Goal: Task Accomplishment & Management: Complete application form

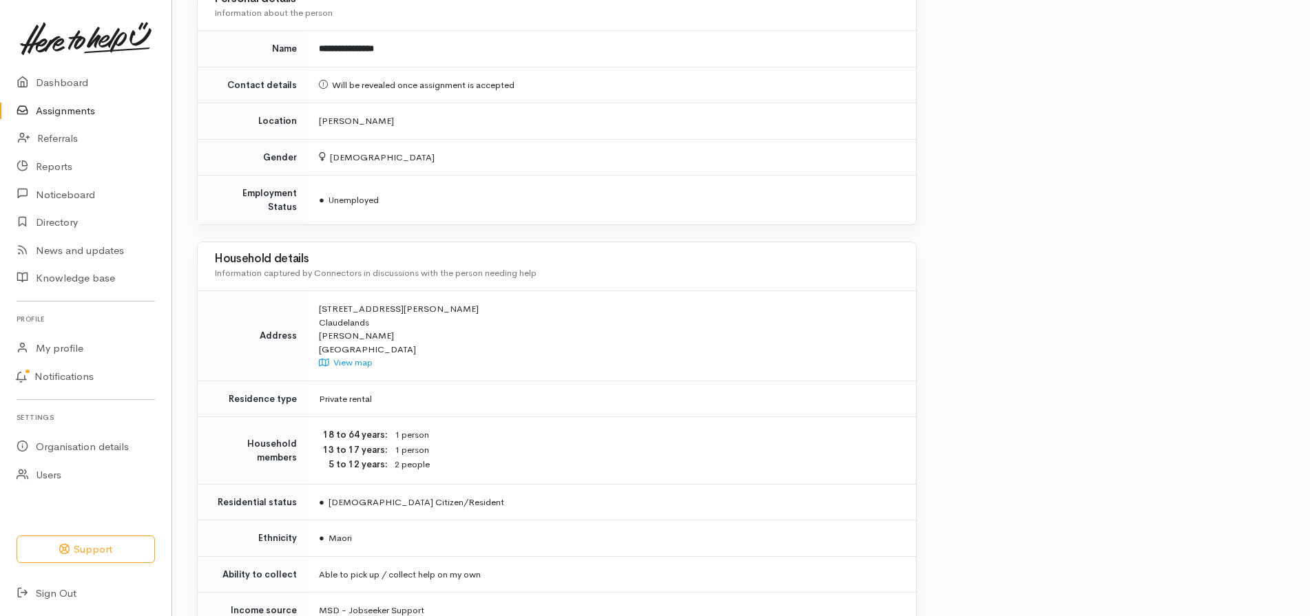
scroll to position [935, 0]
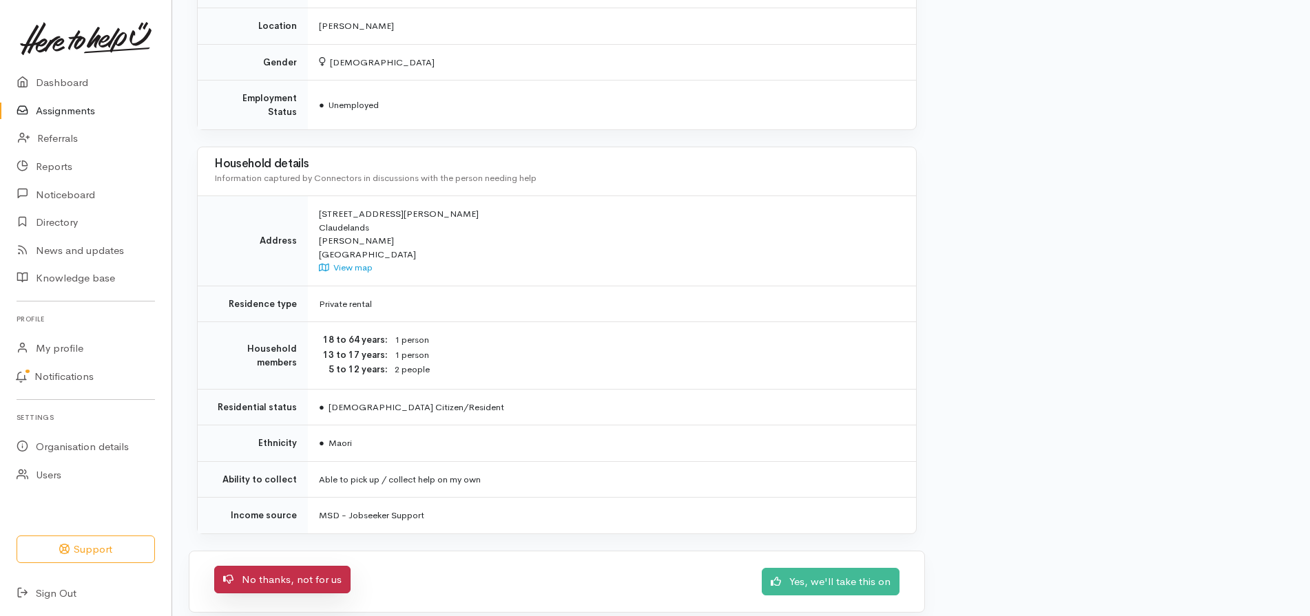
click at [269, 566] on link "No thanks, not for us" at bounding box center [282, 580] width 136 height 28
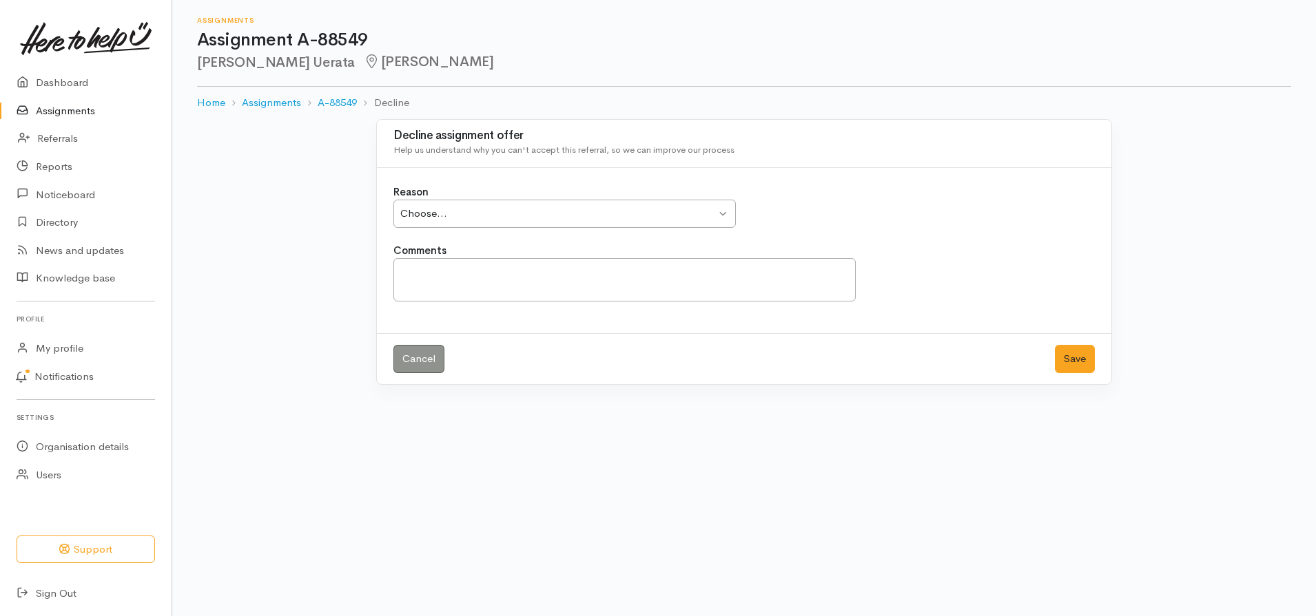
click at [724, 219] on div "Choose... Choose..." at bounding box center [564, 214] width 342 height 28
click at [444, 269] on textarea "Comments" at bounding box center [624, 279] width 462 height 43
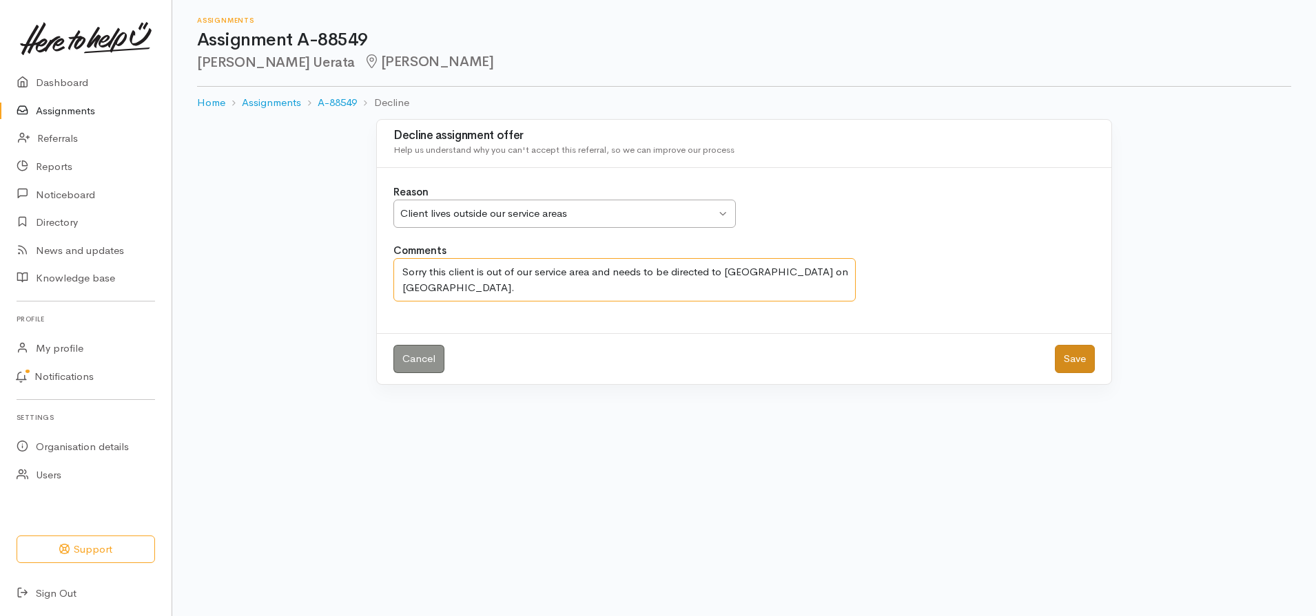
type textarea "Sorry this client is out of our service area and needs to be directed to [GEOGR…"
click at [1084, 353] on button "Save" at bounding box center [1075, 359] width 40 height 28
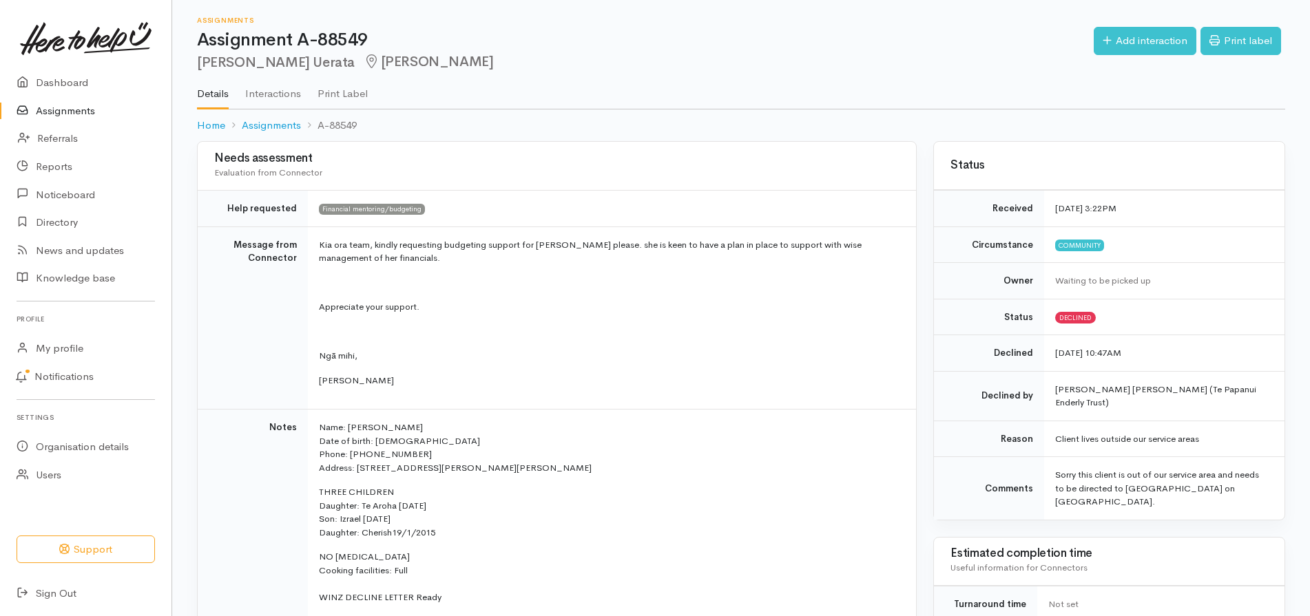
click at [72, 108] on link "Assignments" at bounding box center [86, 111] width 172 height 28
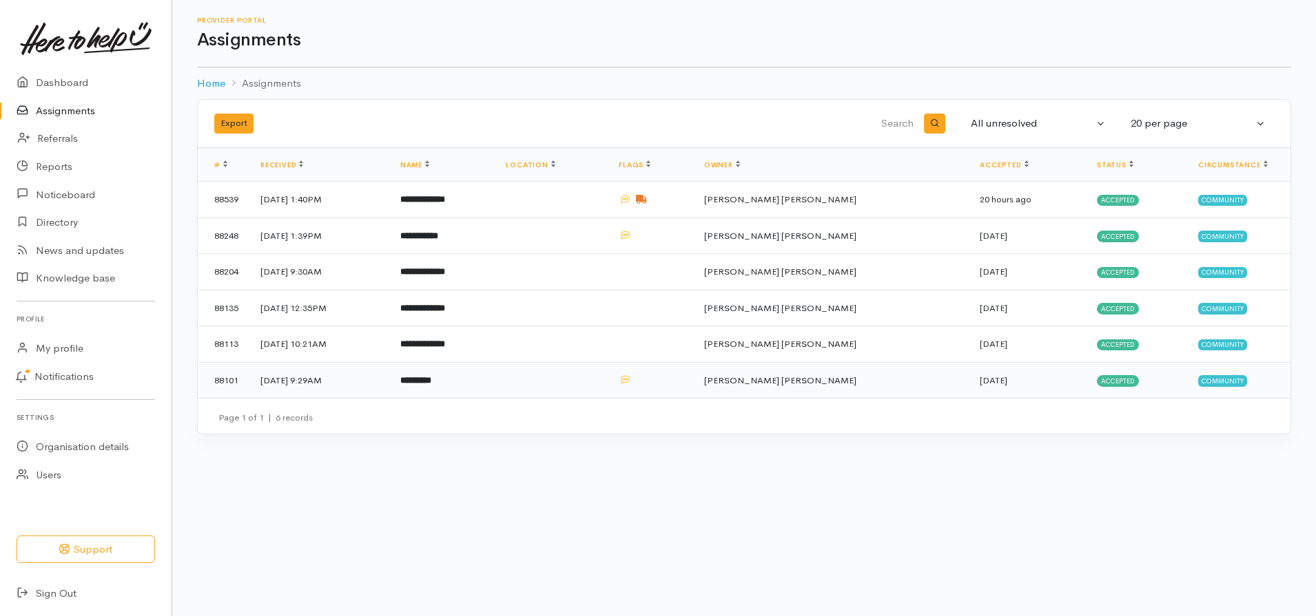
click at [431, 377] on b "*********" at bounding box center [415, 380] width 31 height 9
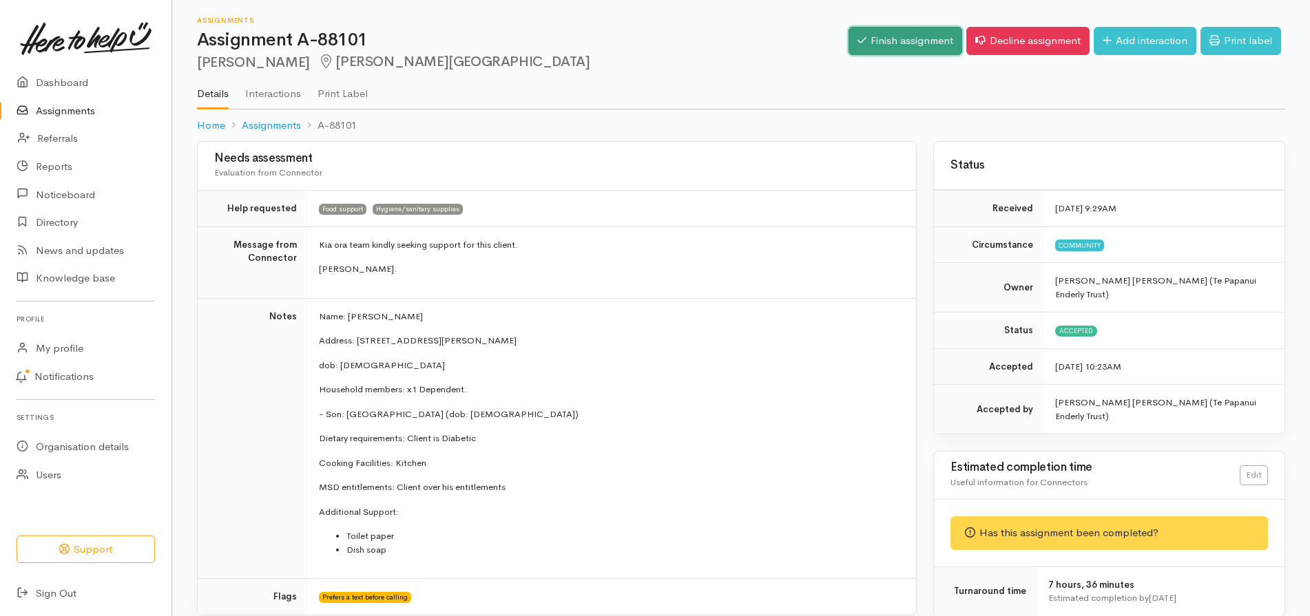
click at [913, 35] on link "Finish assignment" at bounding box center [906, 41] width 114 height 28
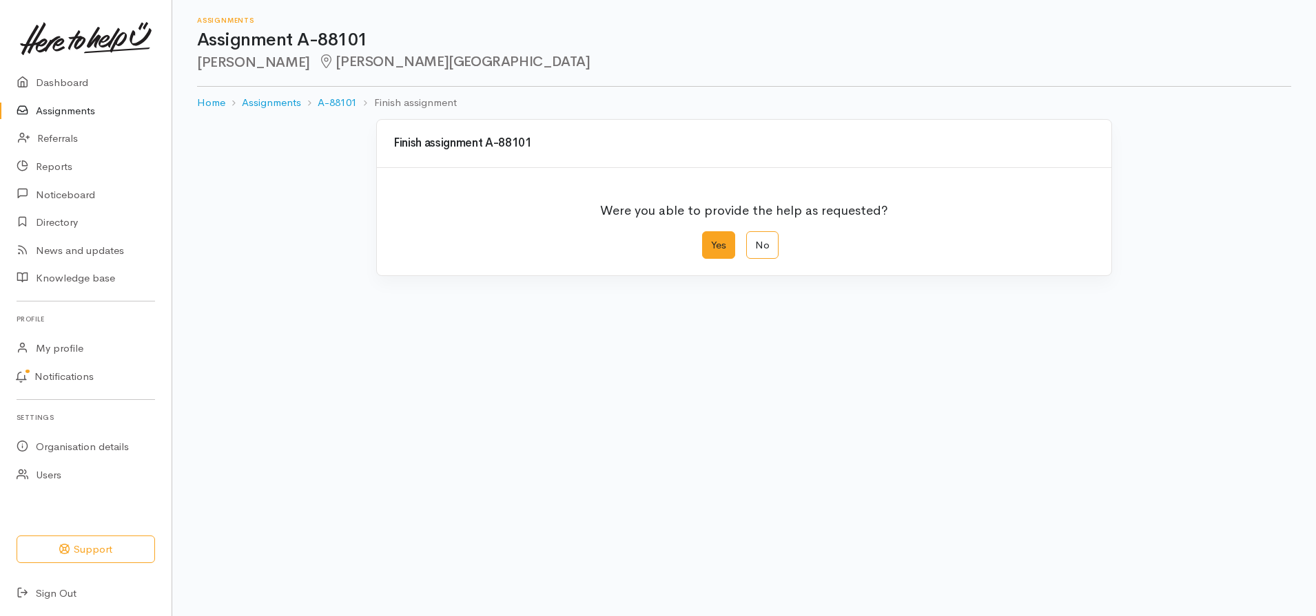
click at [717, 238] on label "Yes" at bounding box center [718, 245] width 33 height 28
click at [711, 238] on input "Yes" at bounding box center [706, 235] width 9 height 9
radio input "true"
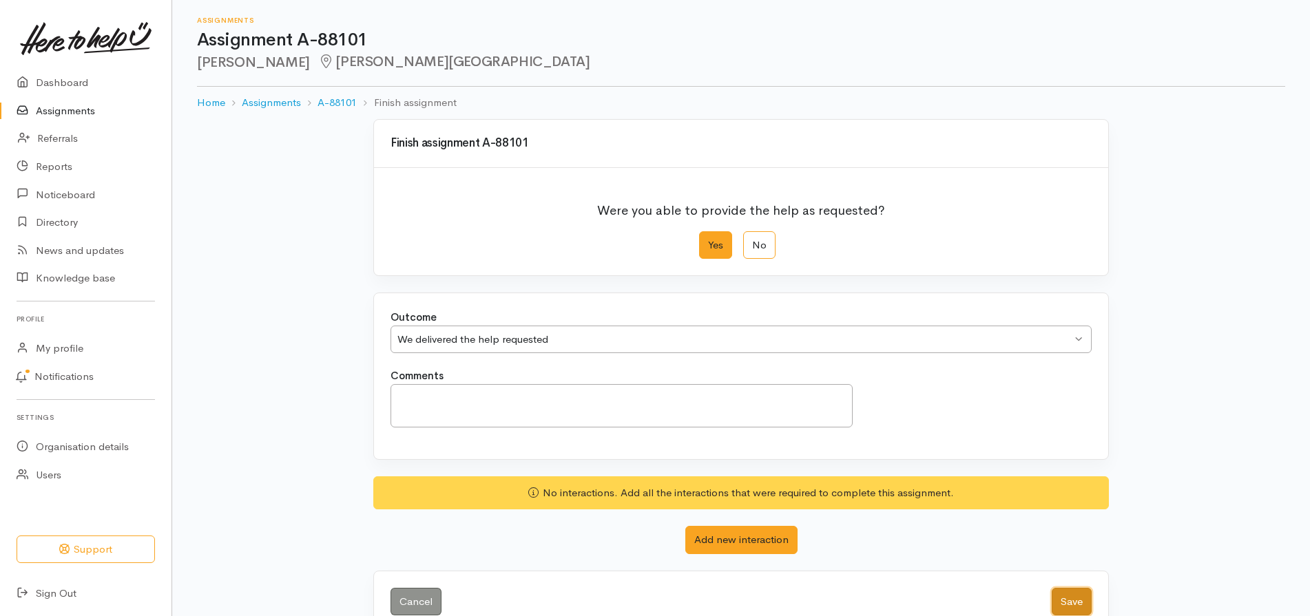
click at [1073, 601] on button "Save" at bounding box center [1072, 602] width 40 height 28
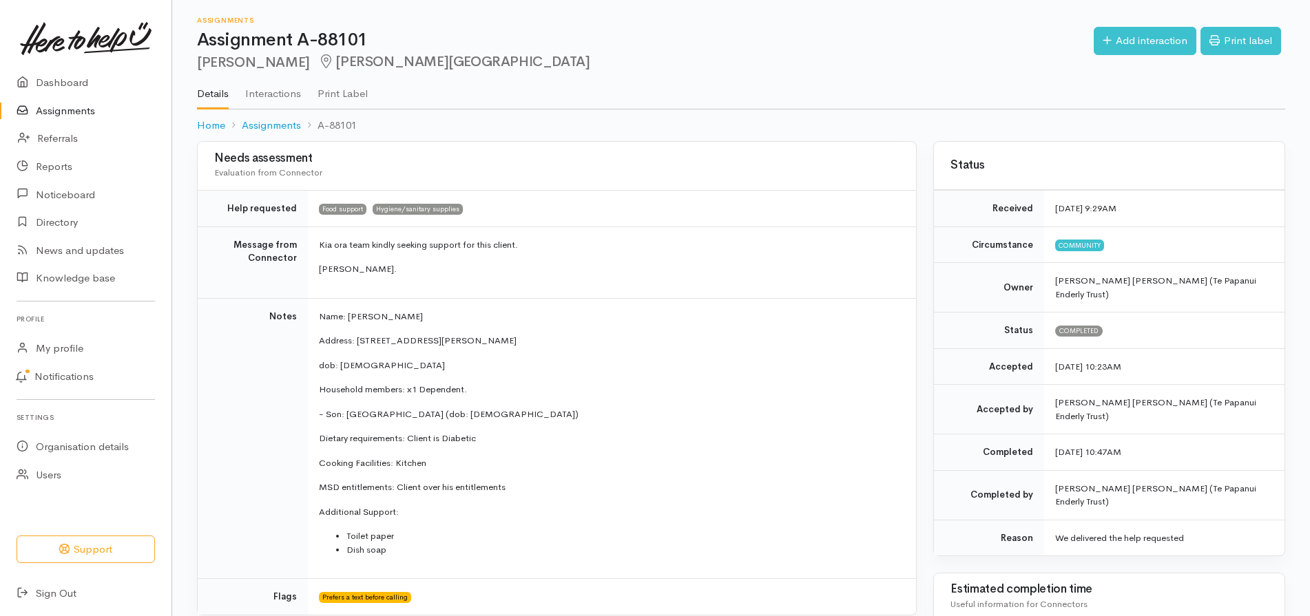
click at [71, 114] on link "Assignments" at bounding box center [86, 111] width 172 height 28
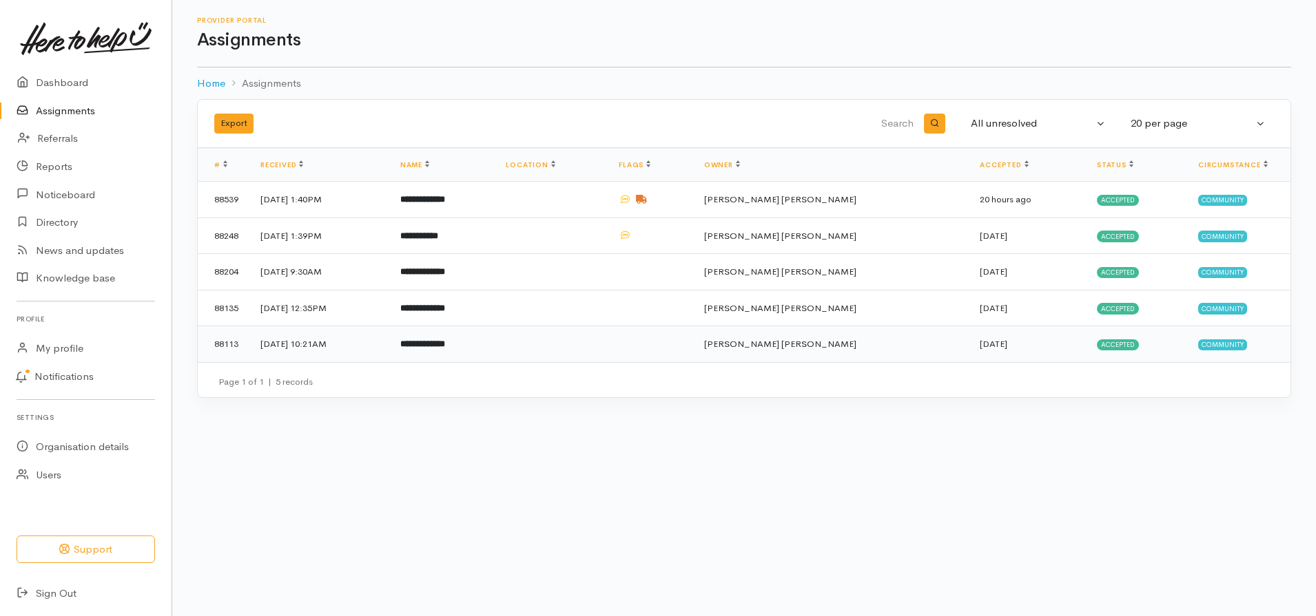
click at [495, 338] on td "**********" at bounding box center [442, 344] width 106 height 36
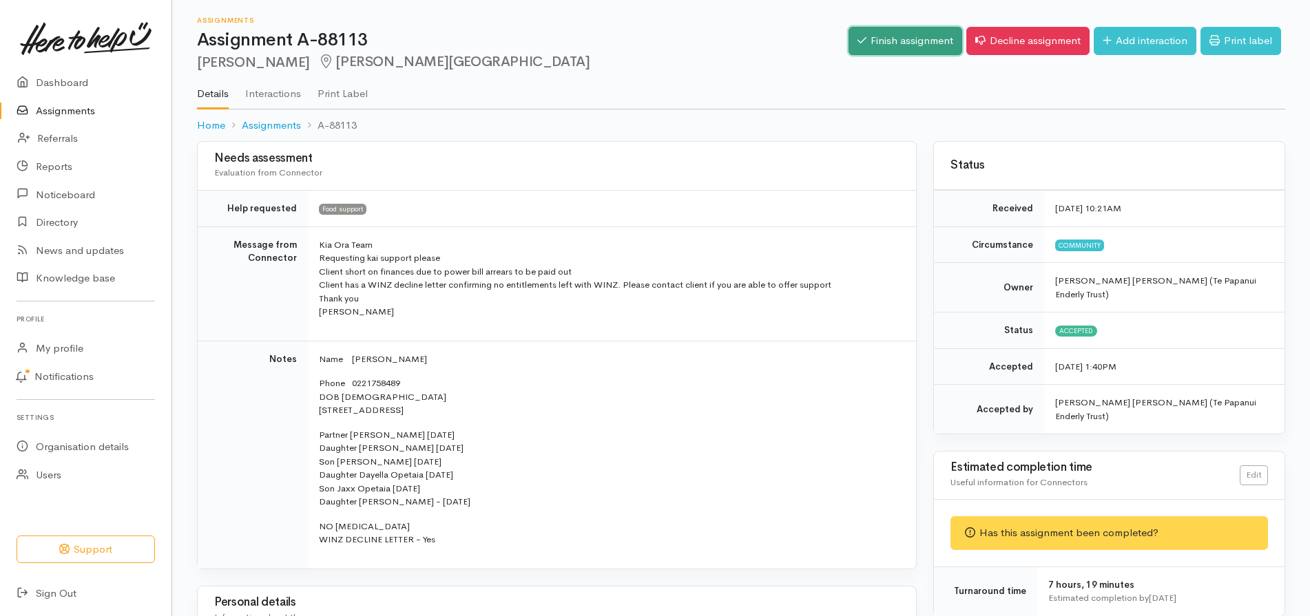
click at [908, 43] on link "Finish assignment" at bounding box center [906, 41] width 114 height 28
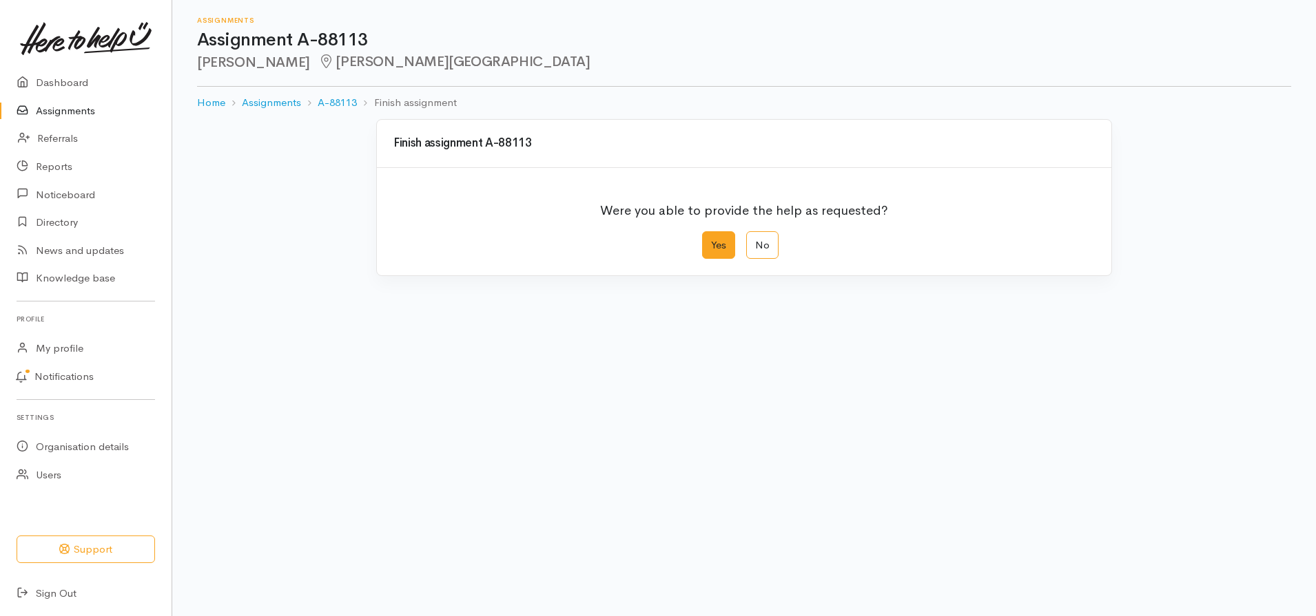
click at [717, 247] on label "Yes" at bounding box center [718, 245] width 33 height 28
click at [711, 240] on input "Yes" at bounding box center [706, 235] width 9 height 9
radio input "true"
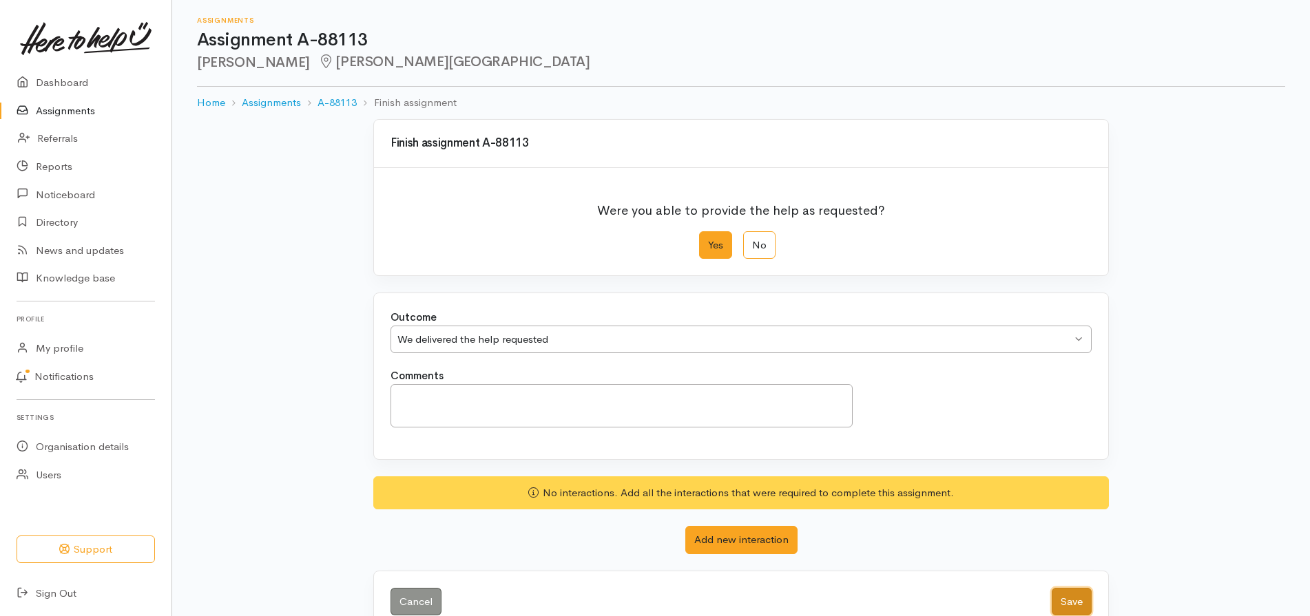
click at [1066, 603] on button "Save" at bounding box center [1072, 602] width 40 height 28
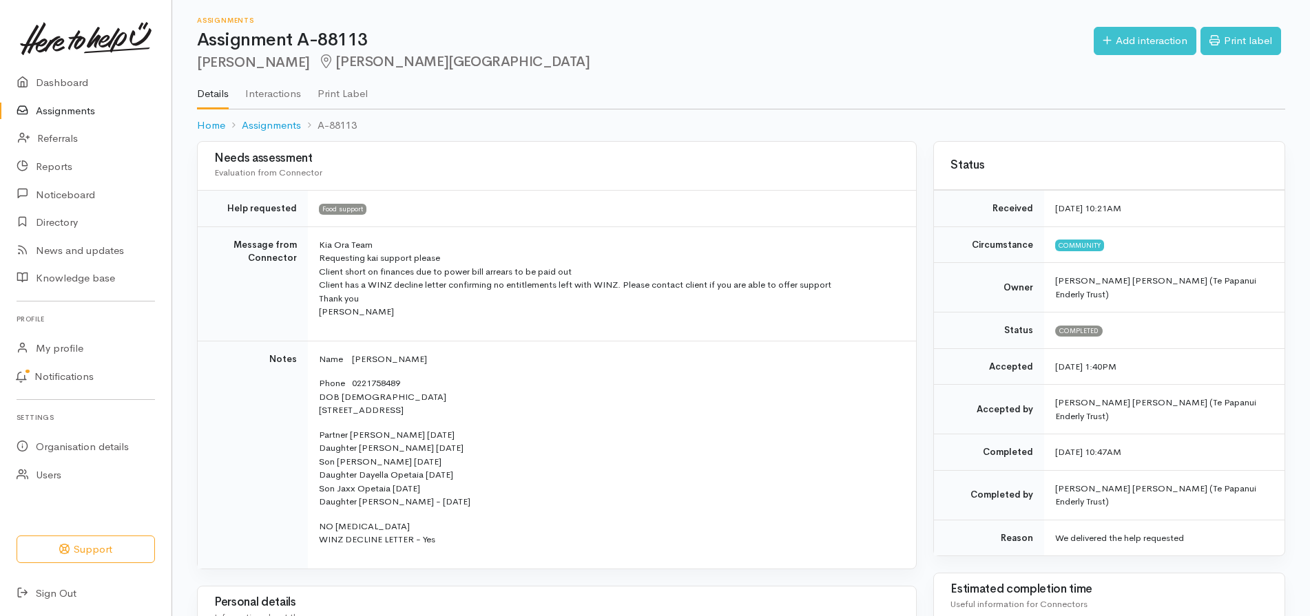
click at [71, 109] on link "Assignments" at bounding box center [86, 111] width 172 height 28
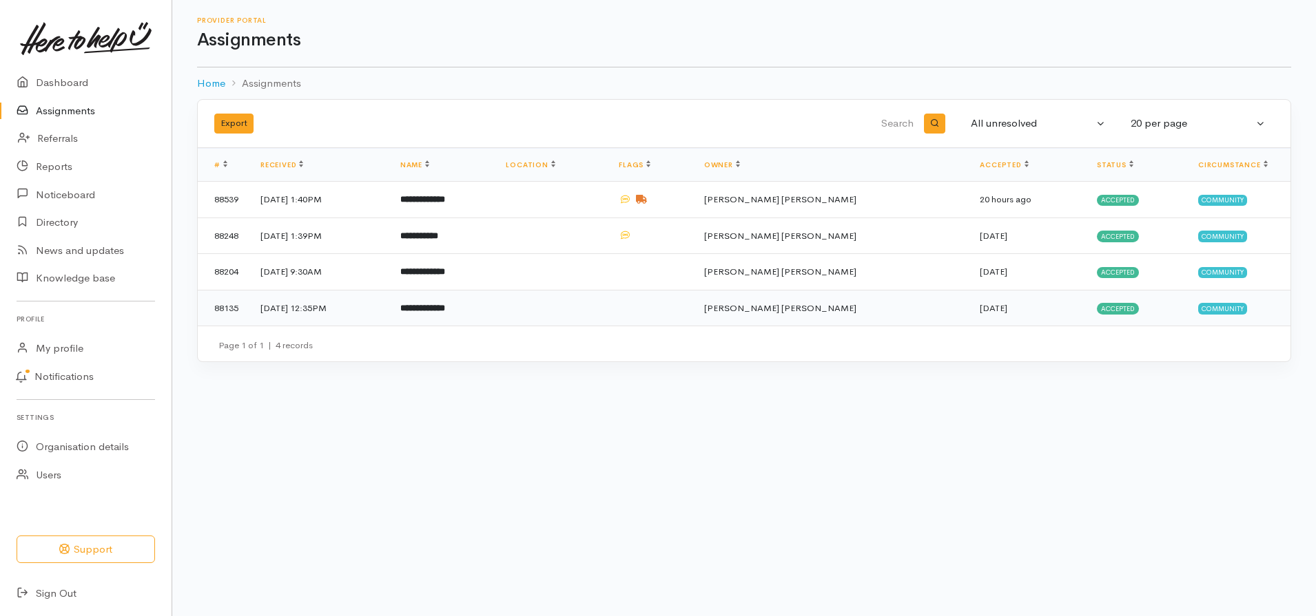
click at [445, 313] on b "**********" at bounding box center [422, 308] width 45 height 9
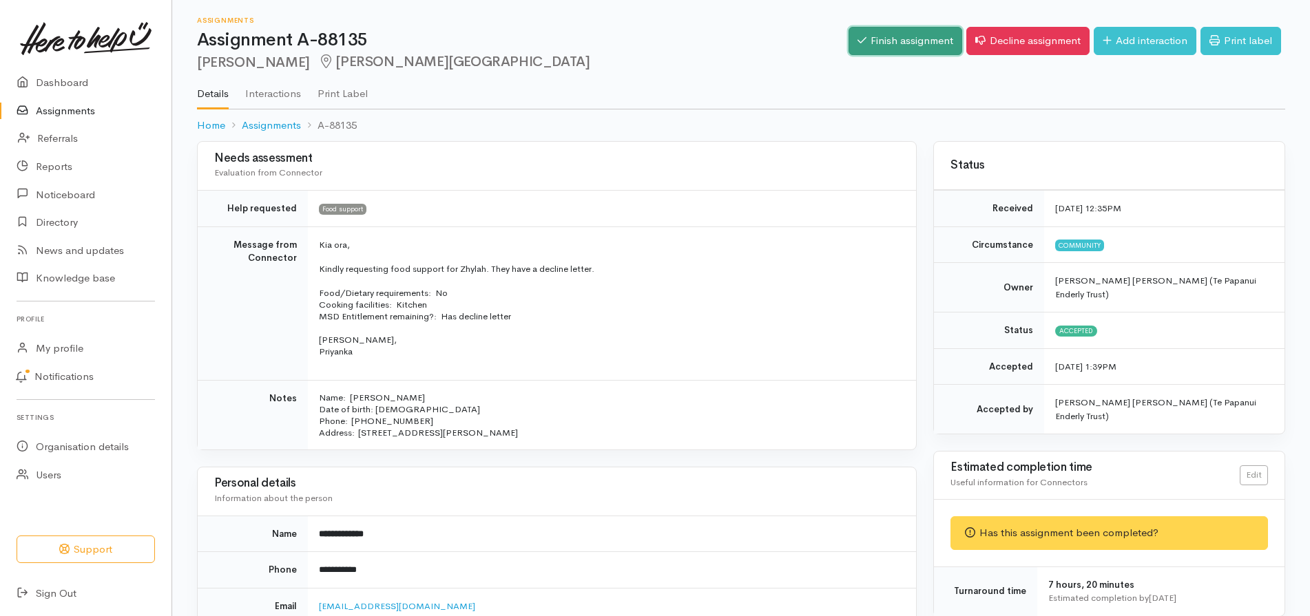
click at [912, 38] on link "Finish assignment" at bounding box center [906, 41] width 114 height 28
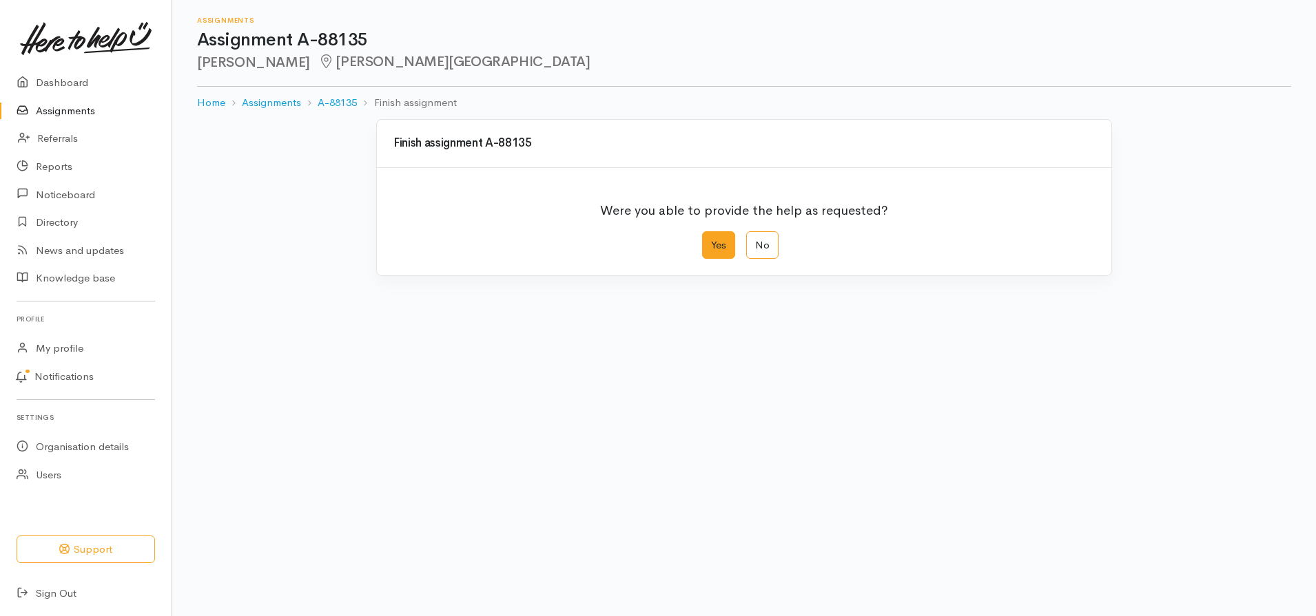
click at [702, 241] on label "Yes" at bounding box center [718, 245] width 33 height 28
click at [702, 240] on input "Yes" at bounding box center [706, 235] width 9 height 9
radio input "true"
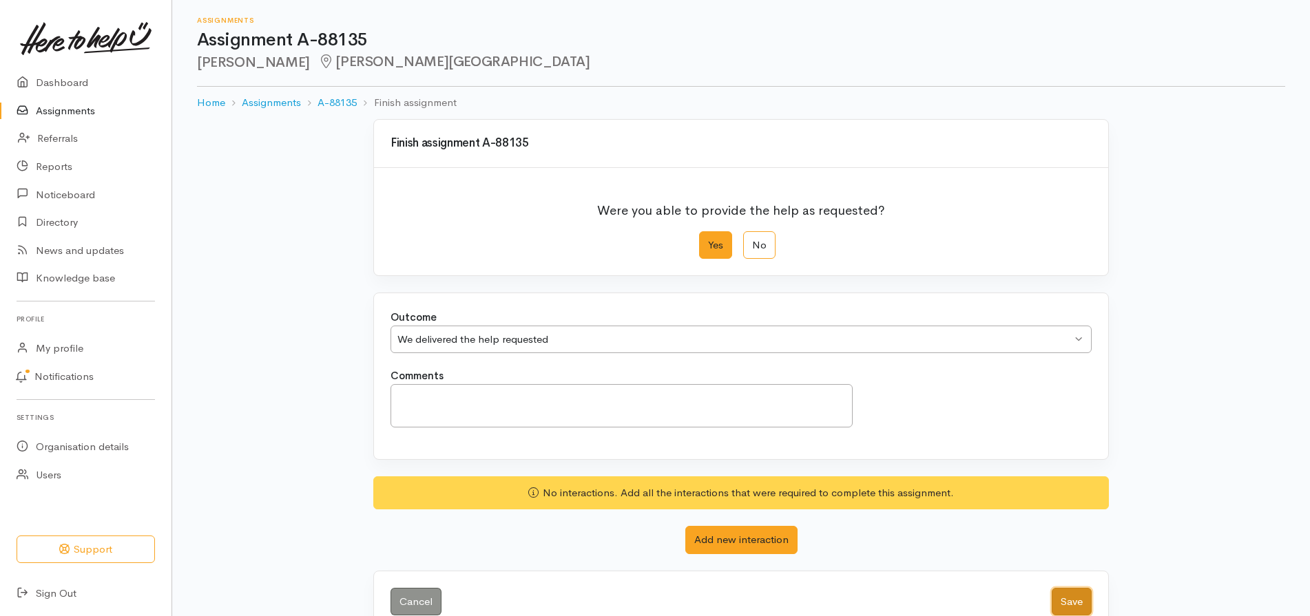
click at [1071, 608] on button "Save" at bounding box center [1072, 602] width 40 height 28
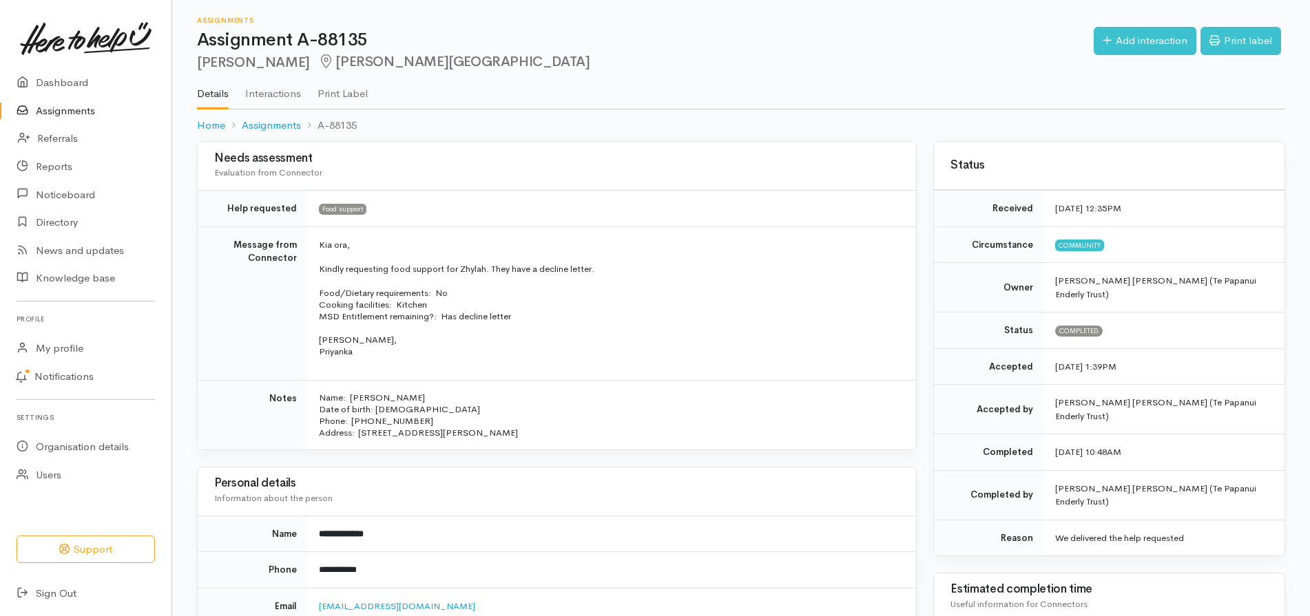
click at [74, 110] on link "Assignments" at bounding box center [86, 111] width 172 height 28
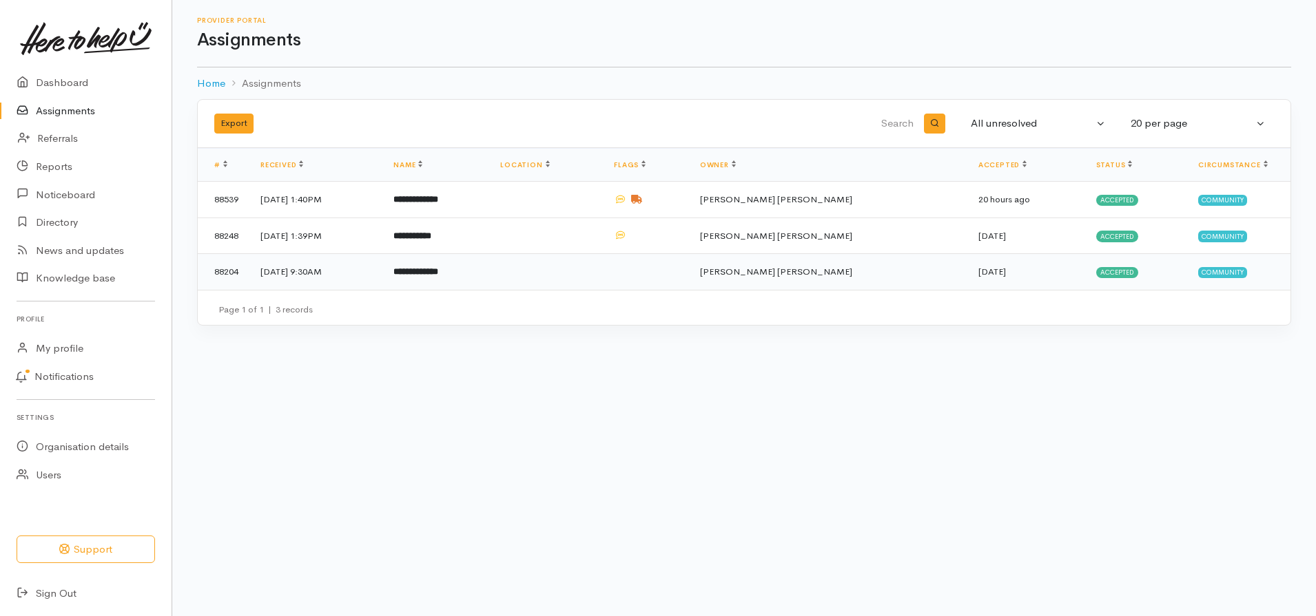
click at [489, 262] on td "**********" at bounding box center [435, 272] width 107 height 36
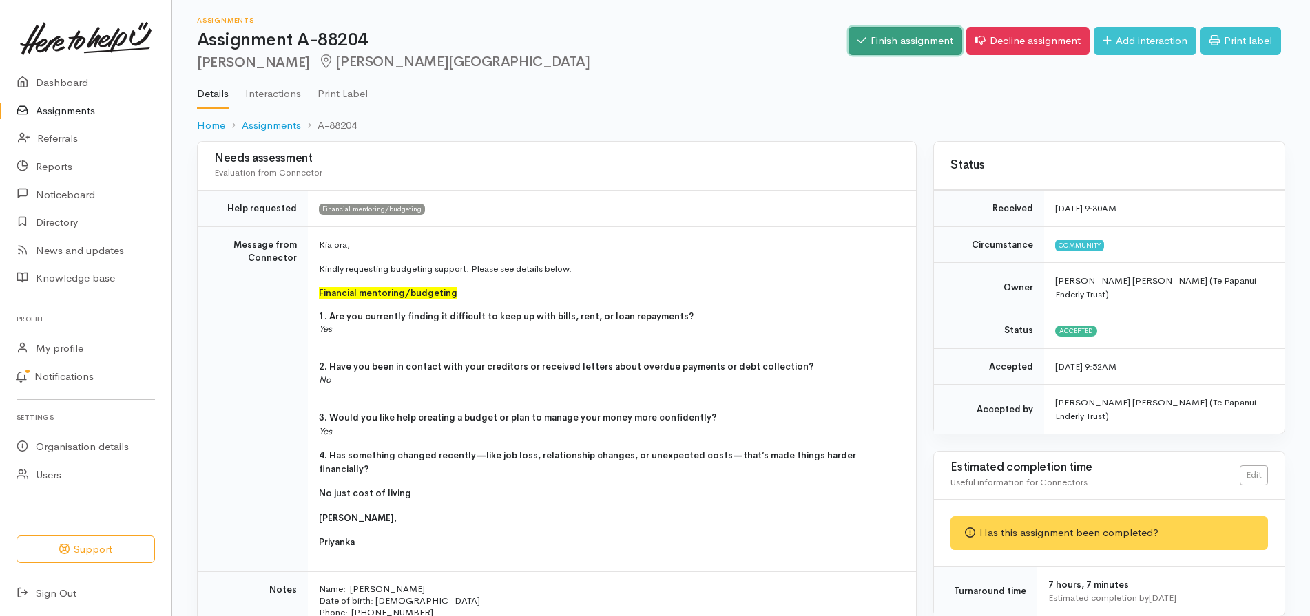
click at [878, 37] on link "Finish assignment" at bounding box center [906, 41] width 114 height 28
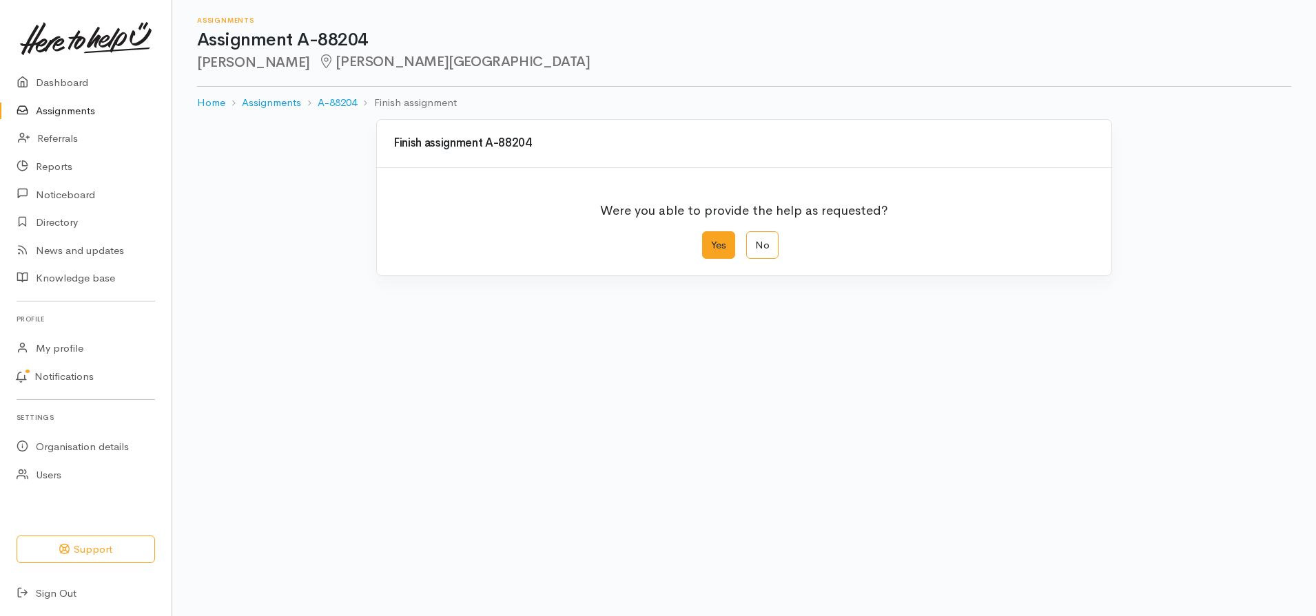
click at [718, 240] on label "Yes" at bounding box center [718, 245] width 33 height 28
click at [711, 240] on input "Yes" at bounding box center [706, 235] width 9 height 9
radio input "true"
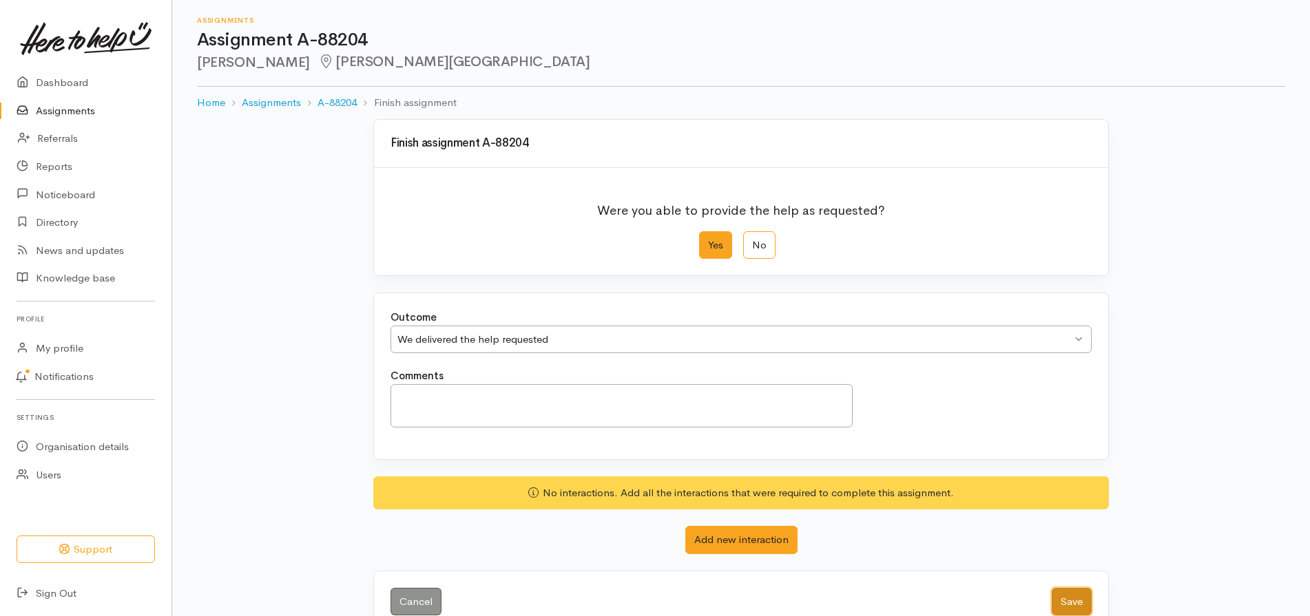
click at [1069, 604] on button "Save" at bounding box center [1072, 602] width 40 height 28
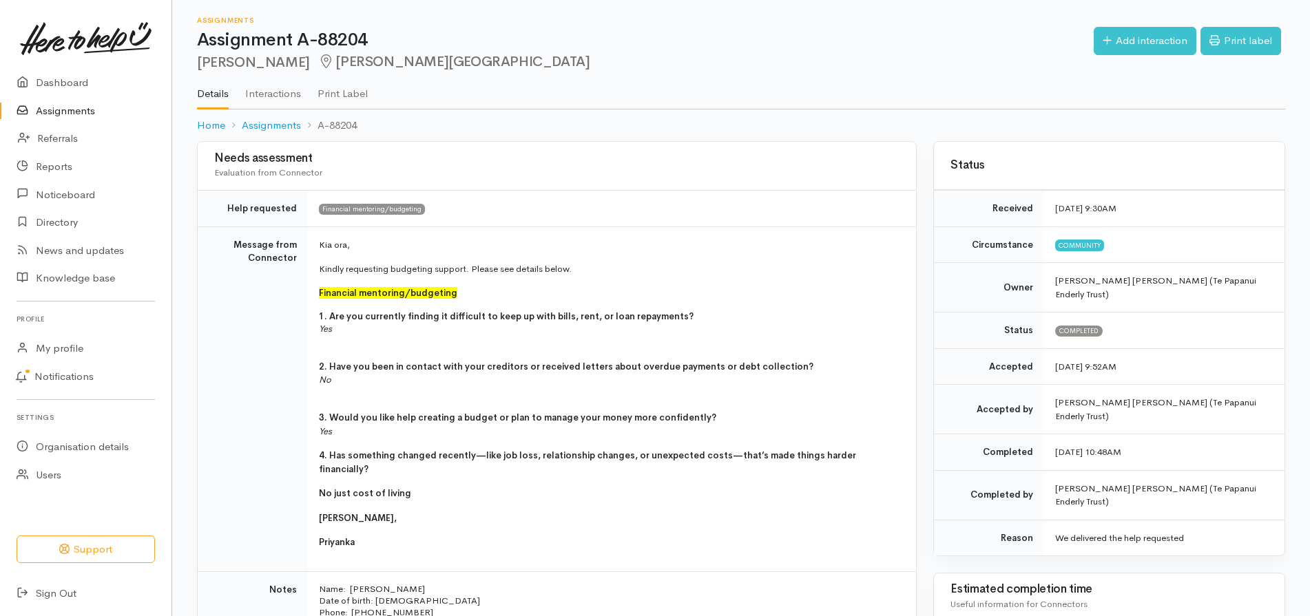
click at [72, 114] on link "Assignments" at bounding box center [86, 111] width 172 height 28
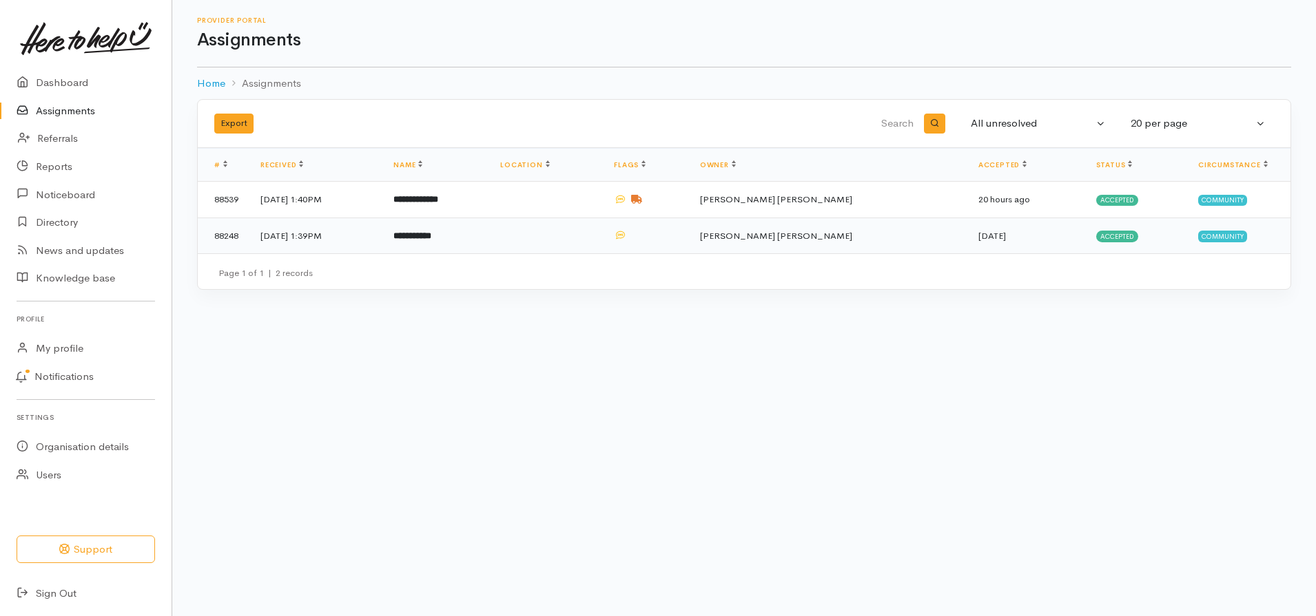
click at [431, 237] on b "**********" at bounding box center [412, 235] width 38 height 9
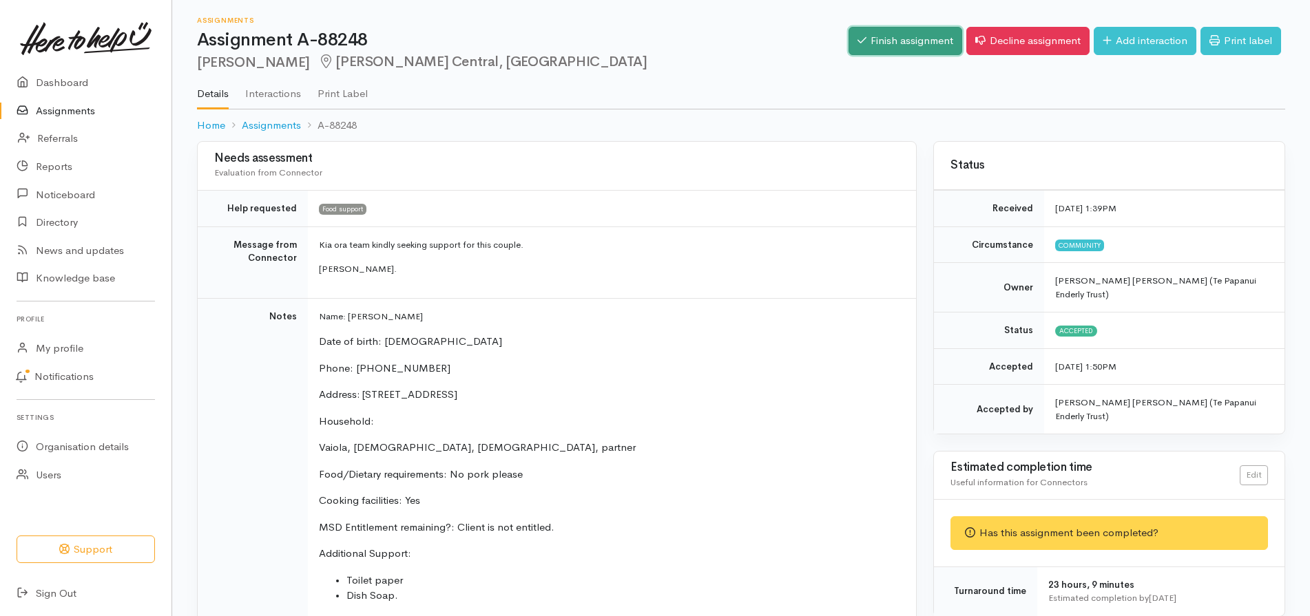
click at [893, 32] on link "Finish assignment" at bounding box center [906, 41] width 114 height 28
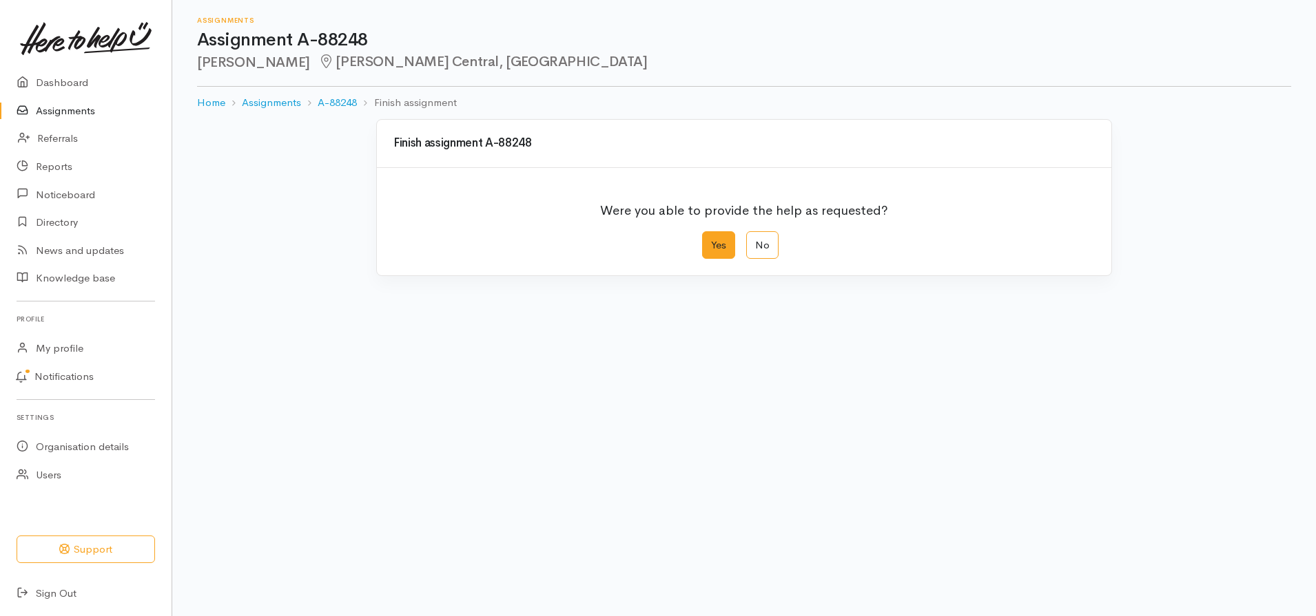
click at [717, 238] on label "Yes" at bounding box center [718, 245] width 33 height 28
click at [711, 238] on input "Yes" at bounding box center [706, 235] width 9 height 9
radio input "true"
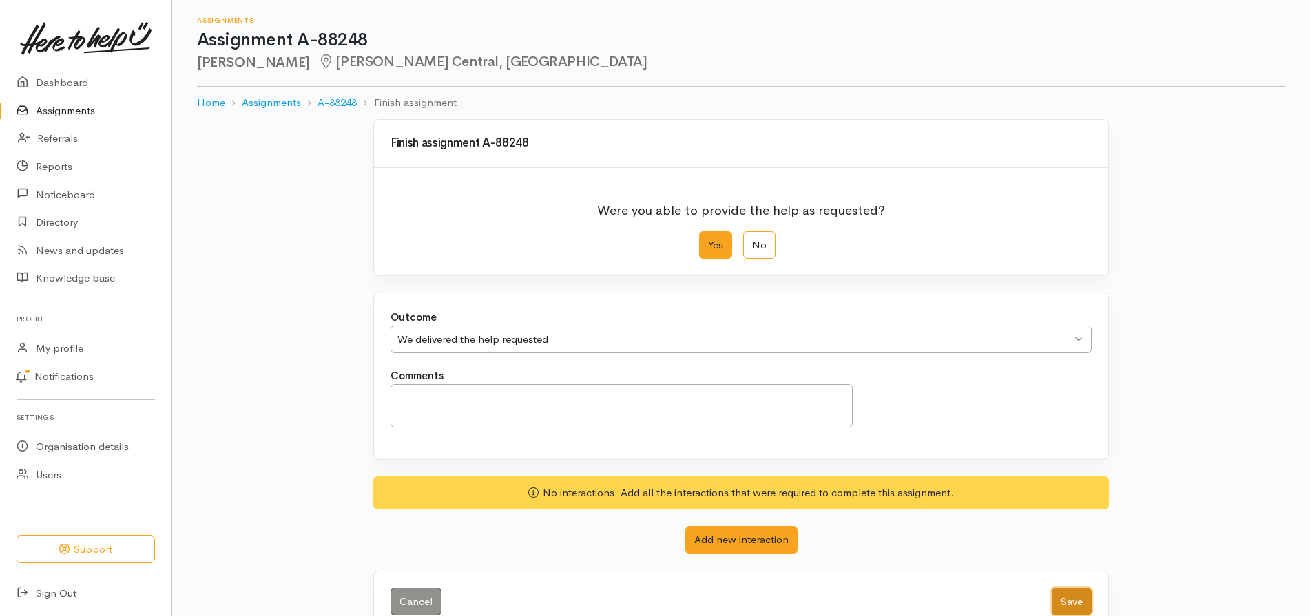
click at [1076, 591] on button "Save" at bounding box center [1072, 602] width 40 height 28
